Goal: Task Accomplishment & Management: Manage account settings

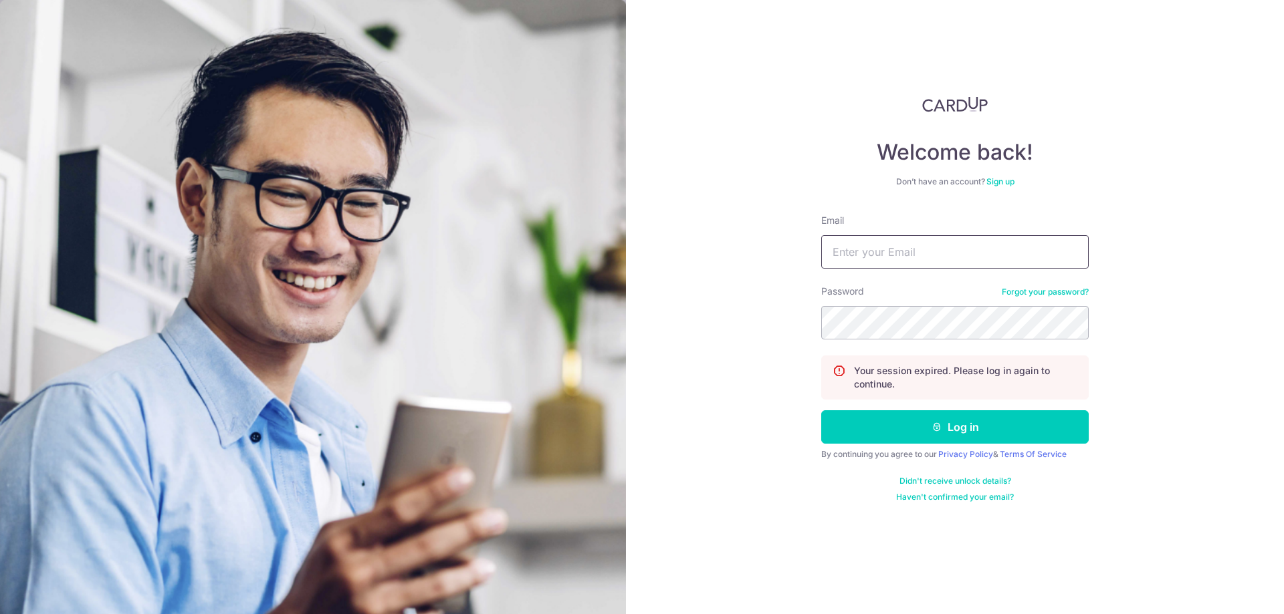
click at [921, 257] on input "Email" at bounding box center [954, 251] width 267 height 33
type input "[EMAIL_ADDRESS][DOMAIN_NAME]"
click at [821, 410] on button "Log in" at bounding box center [954, 426] width 267 height 33
click at [933, 250] on input "Email" at bounding box center [954, 251] width 267 height 33
type input "[EMAIL_ADDRESS][DOMAIN_NAME]"
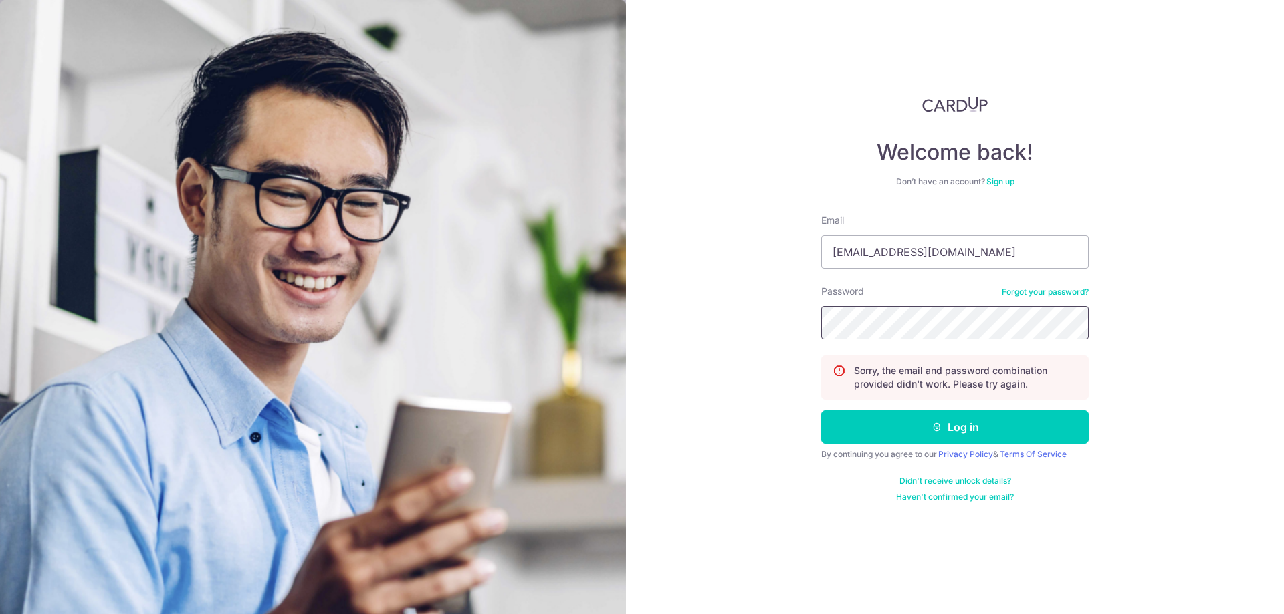
click at [821, 410] on button "Log in" at bounding box center [954, 426] width 267 height 33
